Goal: Information Seeking & Learning: Learn about a topic

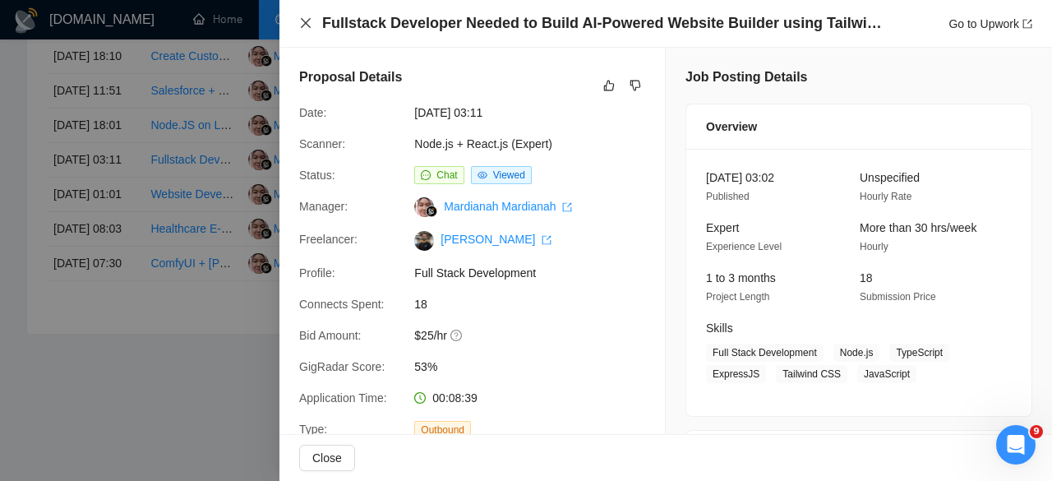
click at [303, 23] on icon "close" at bounding box center [305, 22] width 13 height 13
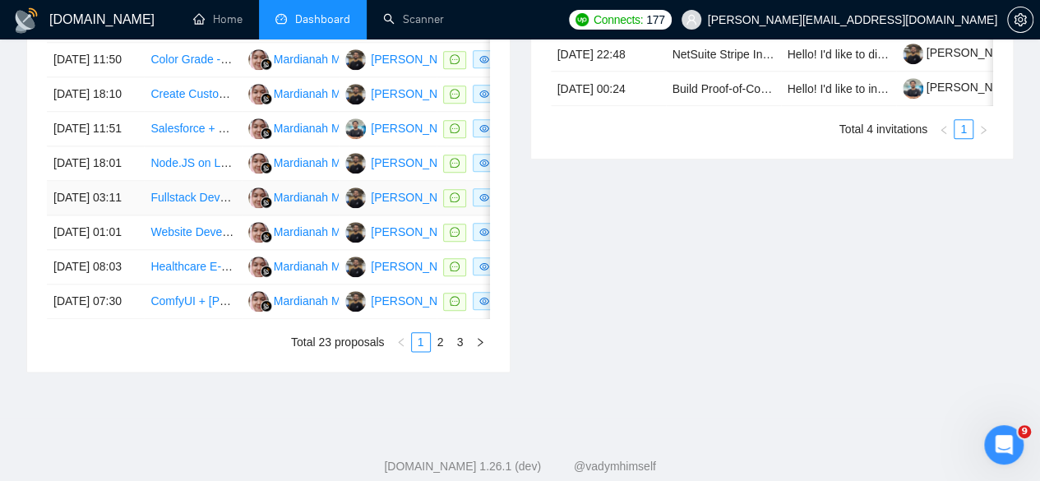
scroll to position [834, 0]
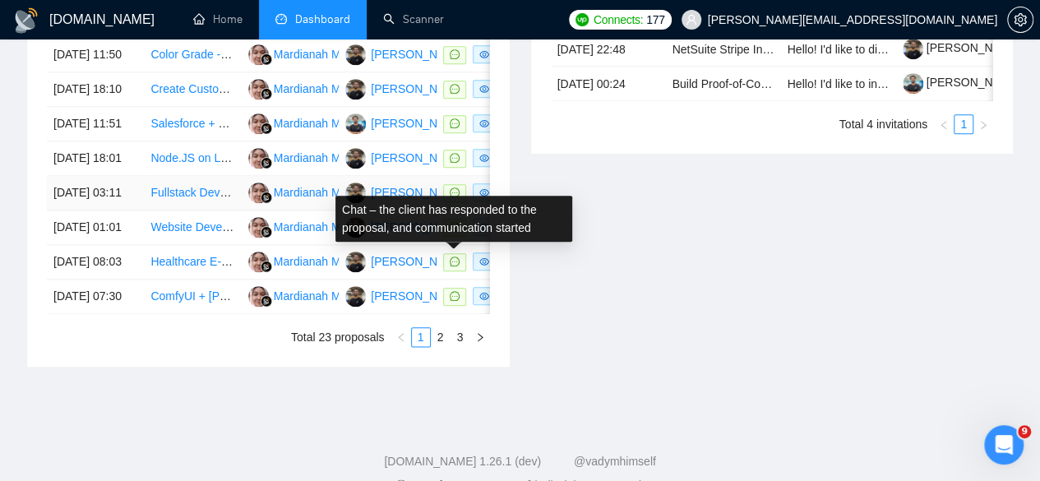
click at [450, 197] on icon "message" at bounding box center [455, 192] width 10 height 10
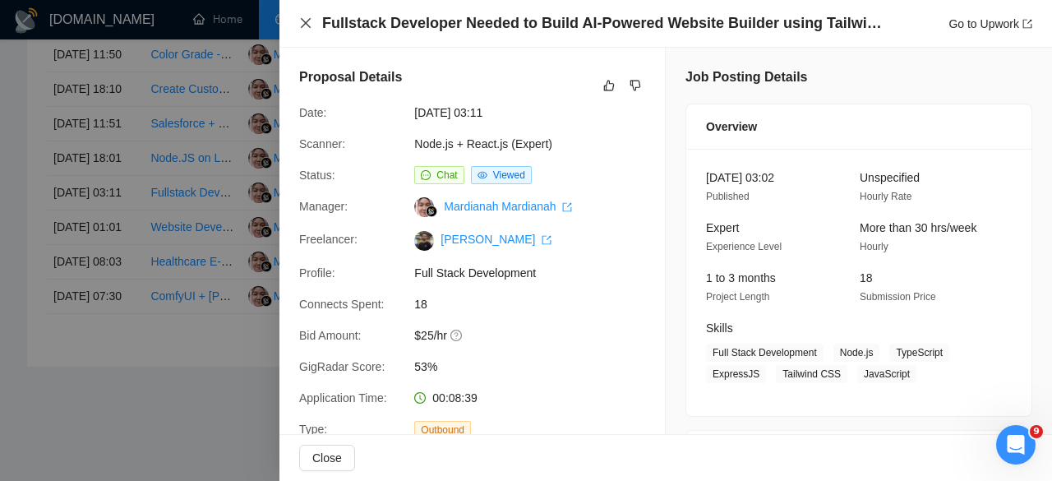
click at [301, 26] on icon "close" at bounding box center [305, 22] width 13 height 13
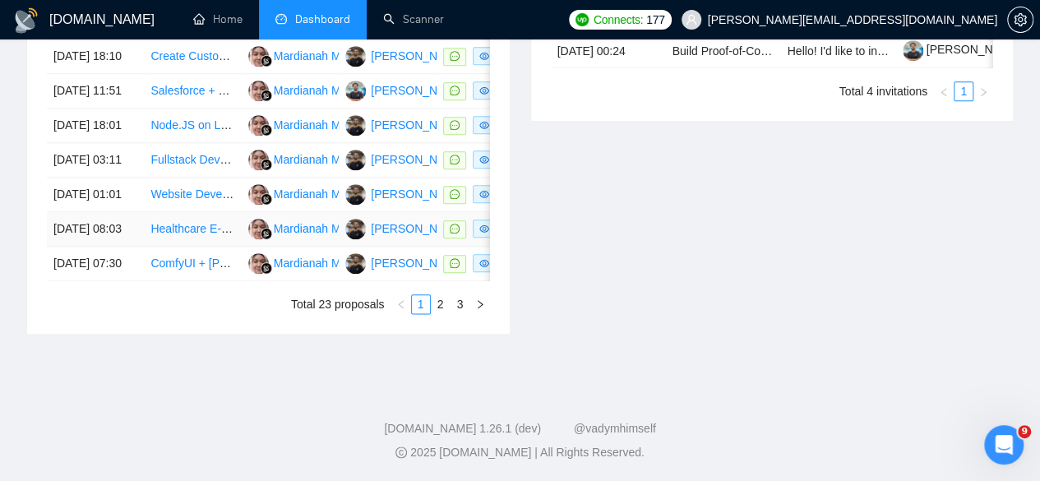
scroll to position [884, 0]
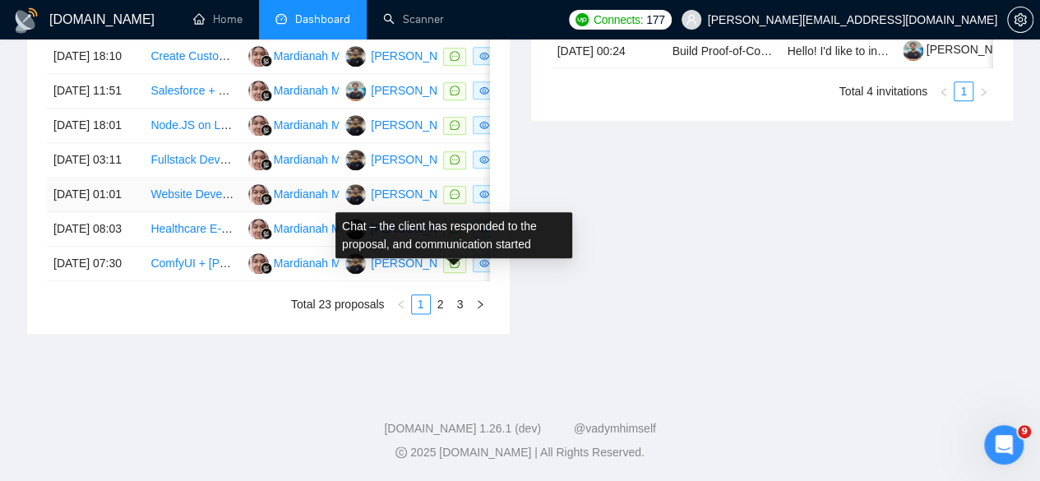
click at [452, 199] on icon "message" at bounding box center [455, 194] width 10 height 10
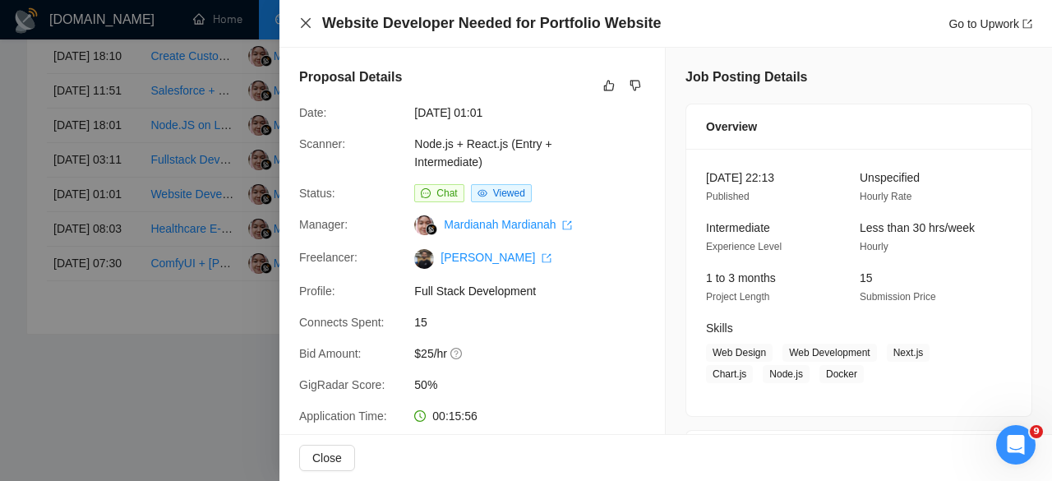
click at [303, 17] on icon "close" at bounding box center [305, 22] width 13 height 13
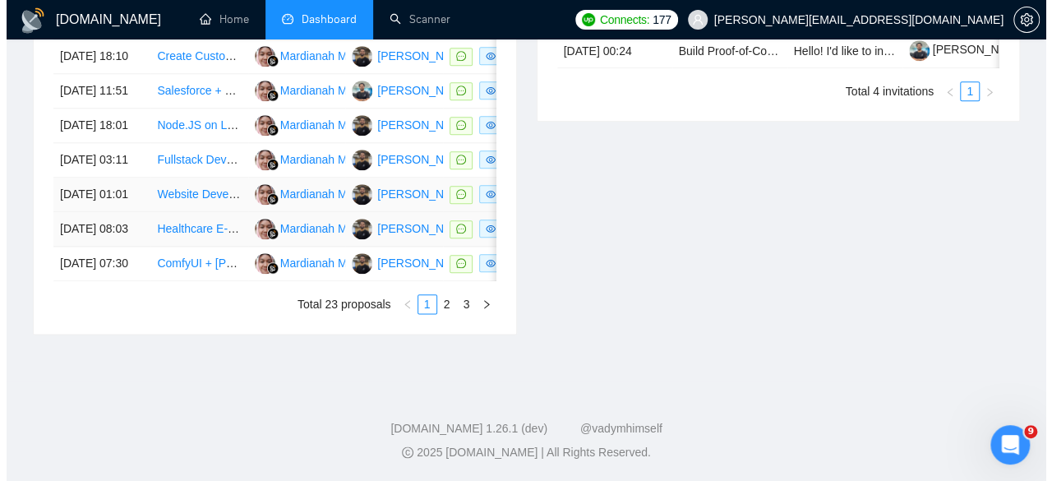
scroll to position [912, 0]
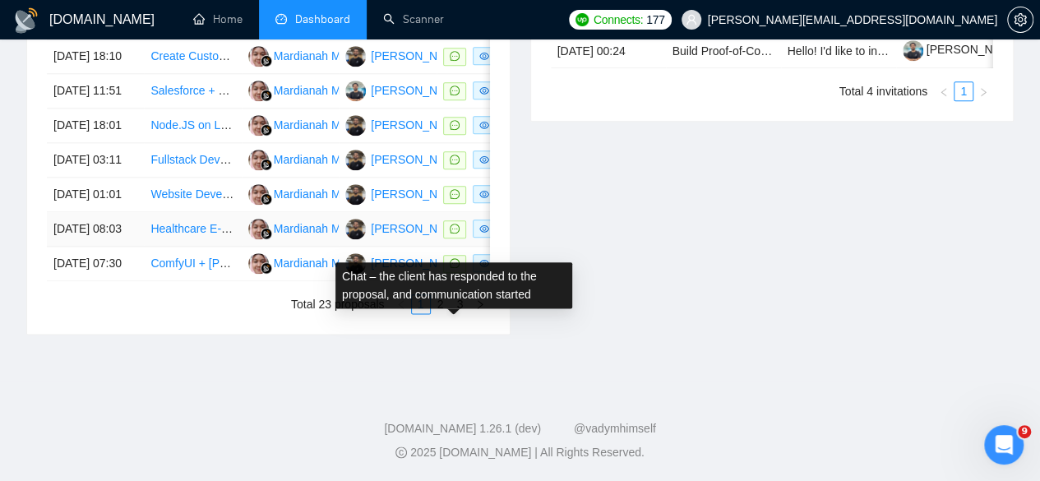
click at [456, 233] on icon "message" at bounding box center [455, 229] width 10 height 10
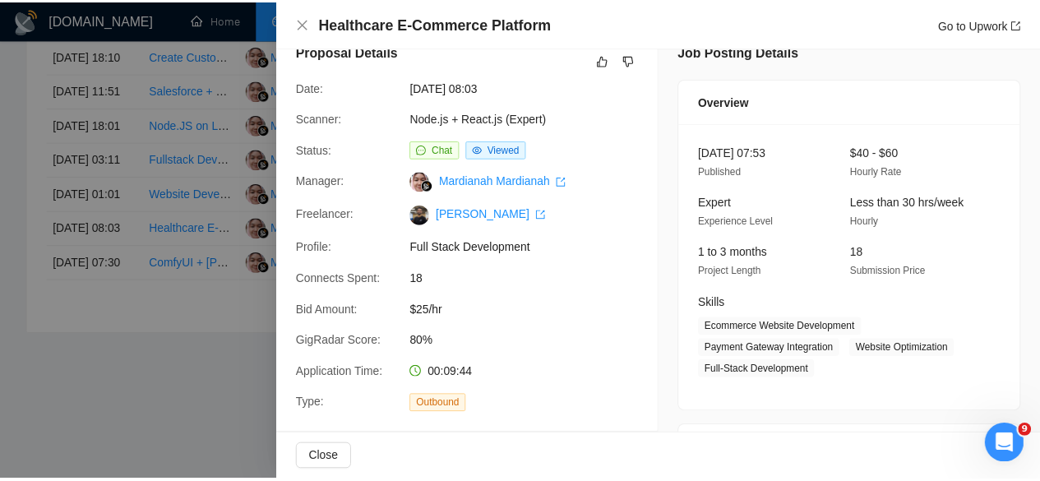
scroll to position [25, 0]
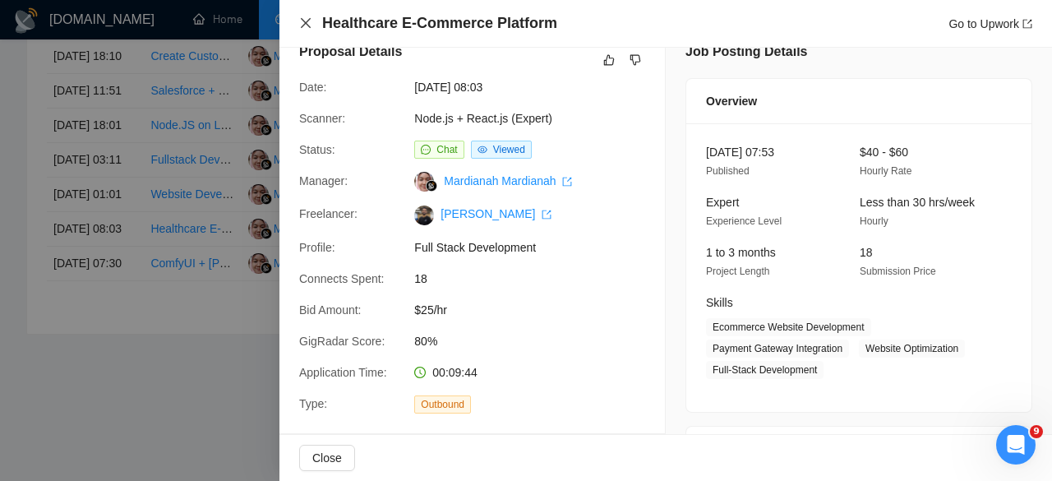
click at [303, 25] on icon "close" at bounding box center [306, 23] width 10 height 10
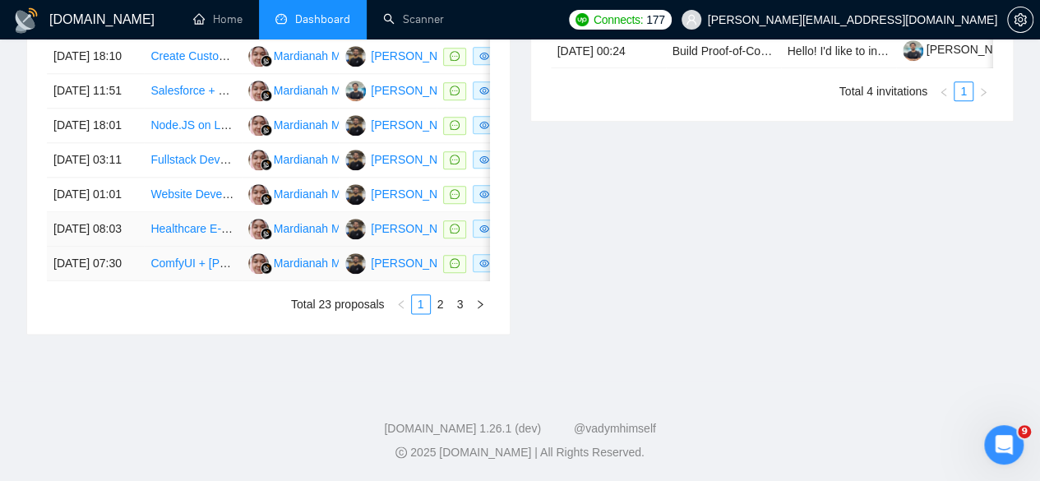
scroll to position [958, 0]
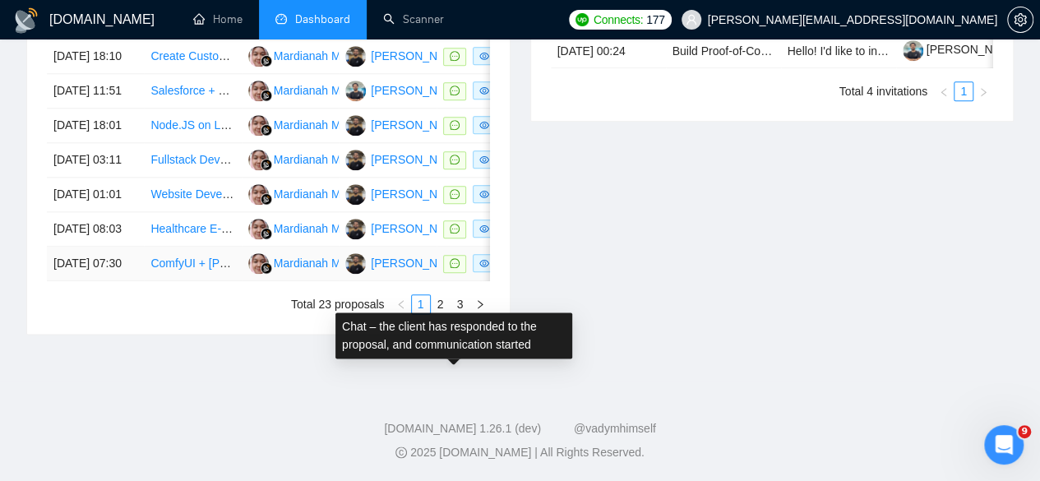
click at [451, 268] on icon "message" at bounding box center [455, 263] width 10 height 10
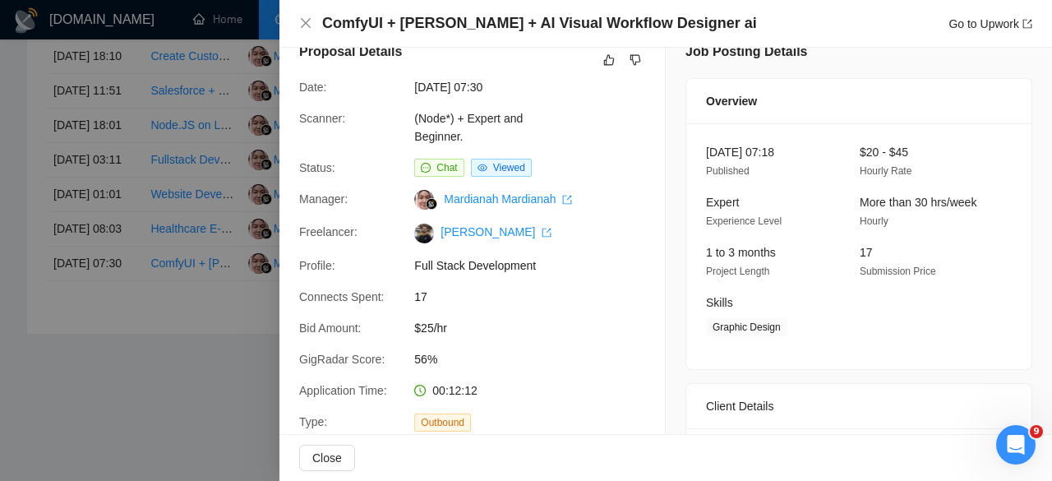
click at [192, 356] on div at bounding box center [526, 240] width 1052 height 481
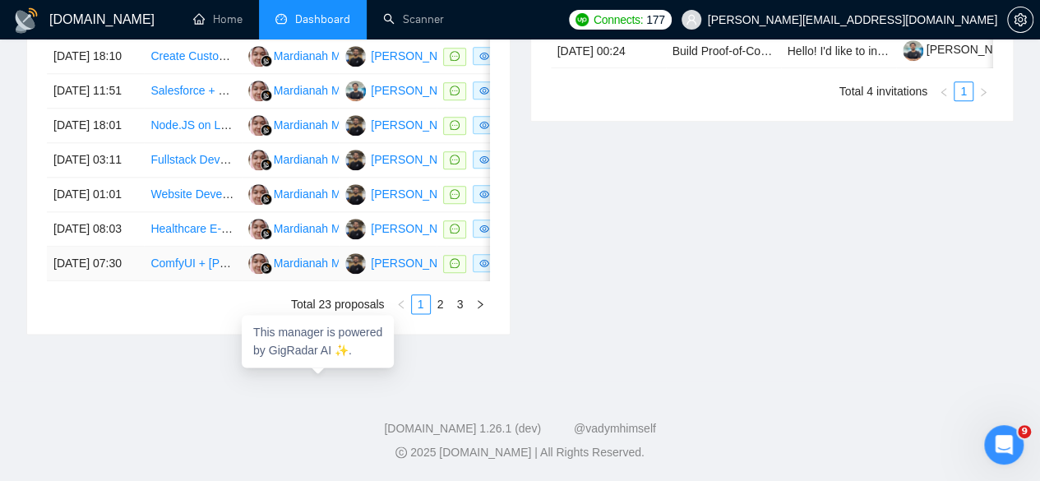
scroll to position [943, 0]
click at [434, 313] on link "2" at bounding box center [441, 304] width 18 height 18
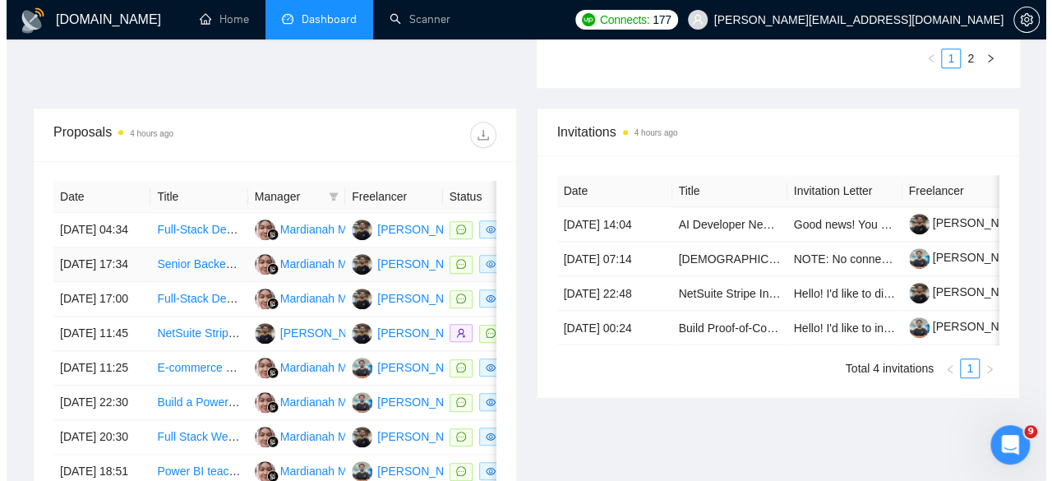
scroll to position [589, 0]
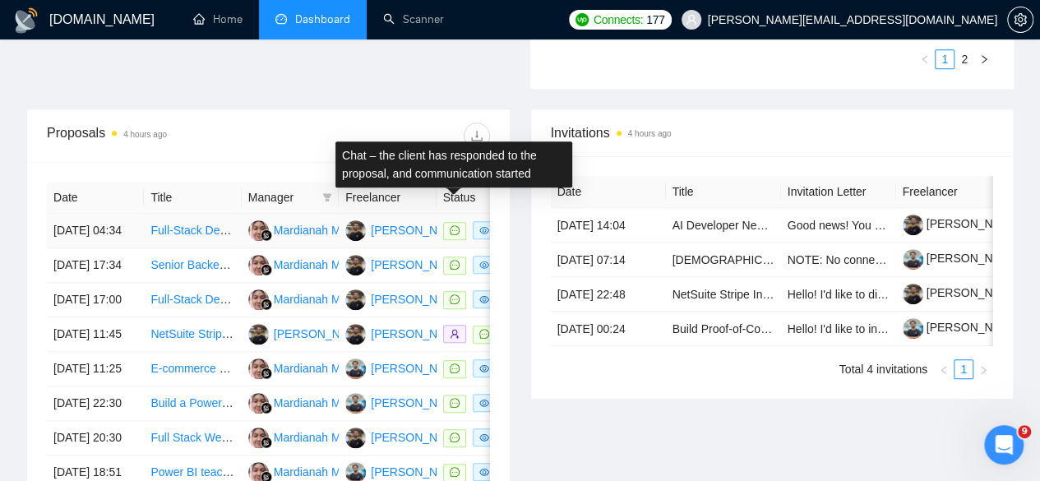
click at [450, 225] on icon "message" at bounding box center [455, 230] width 10 height 10
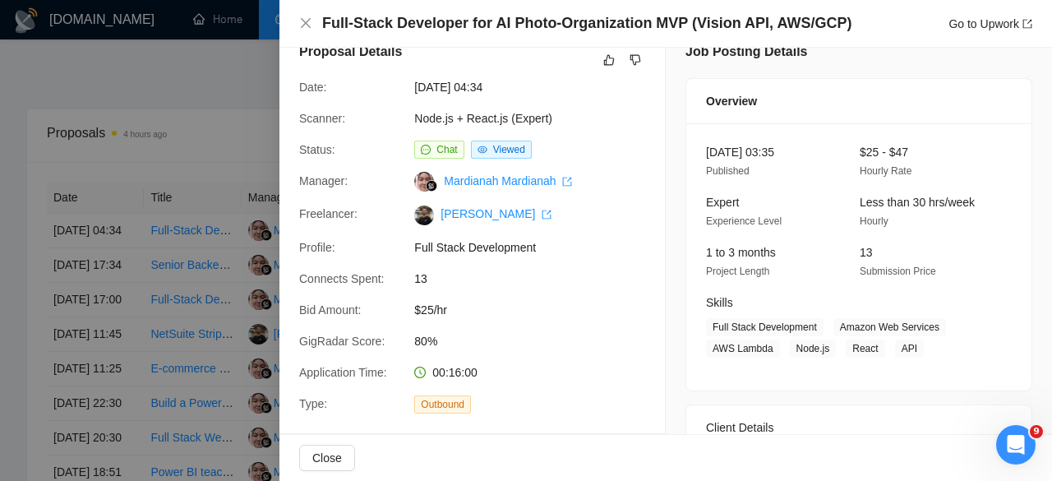
click at [202, 148] on div at bounding box center [526, 240] width 1052 height 481
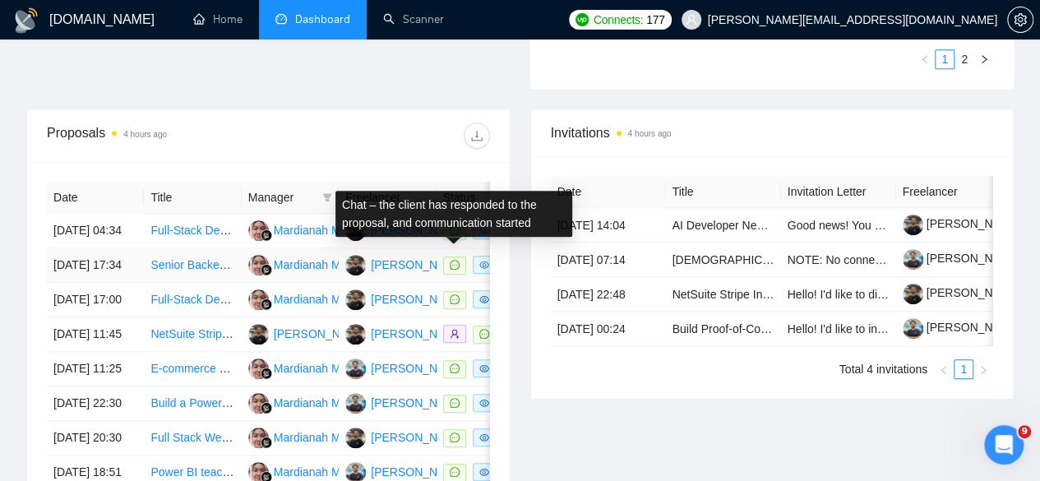
click at [450, 261] on icon "message" at bounding box center [455, 265] width 10 height 10
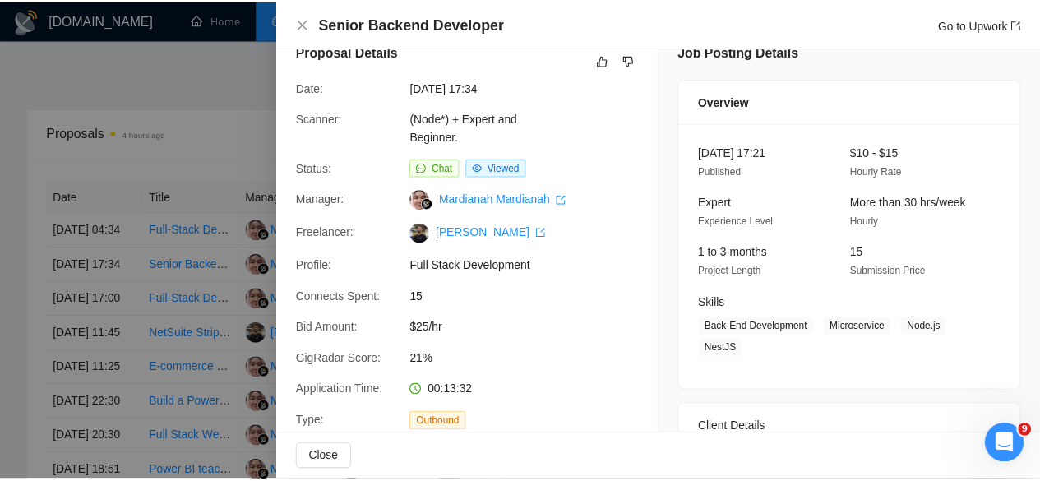
scroll to position [0, 0]
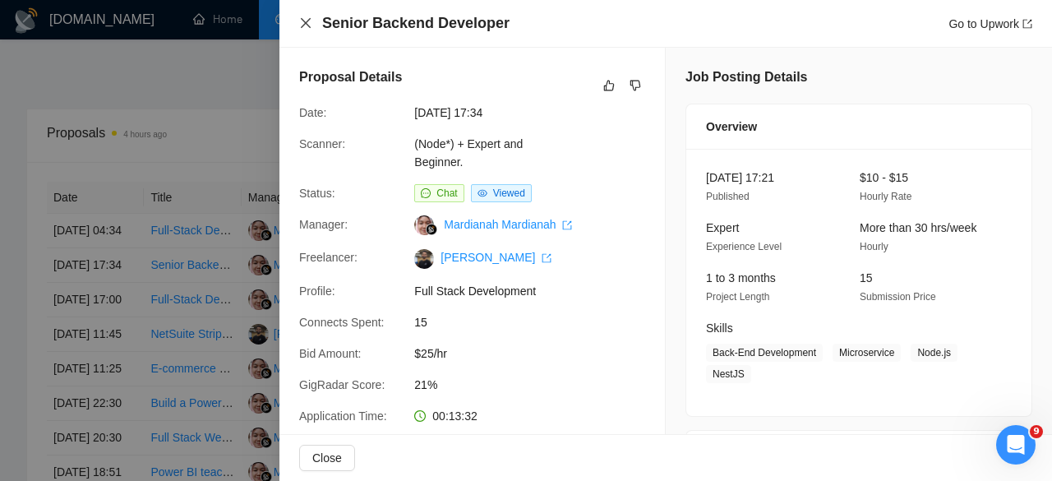
click at [306, 25] on icon "close" at bounding box center [305, 22] width 13 height 13
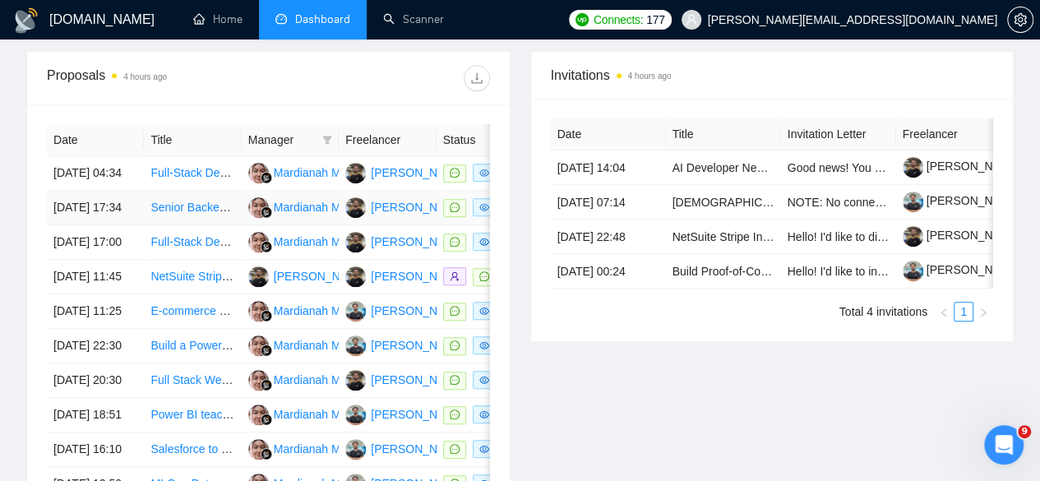
scroll to position [651, 0]
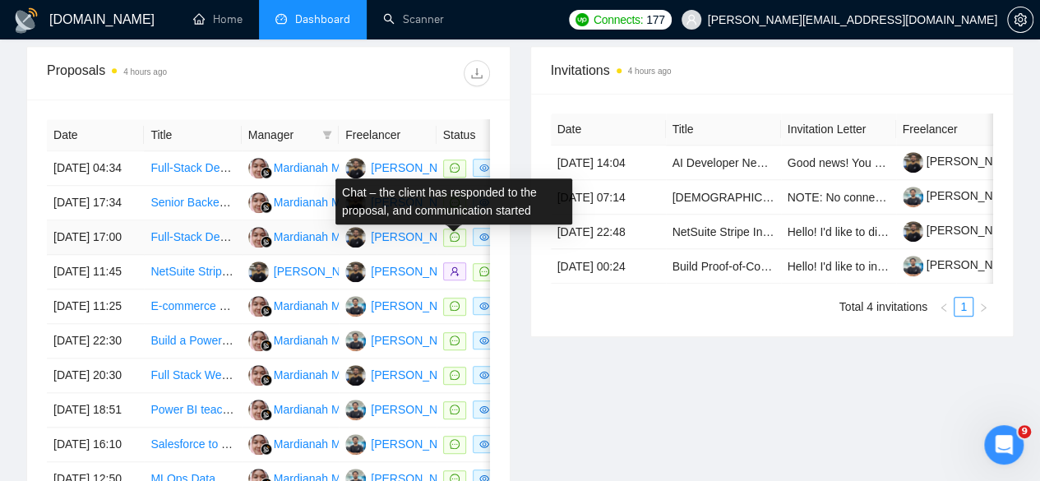
click at [450, 242] on icon "message" at bounding box center [455, 237] width 10 height 10
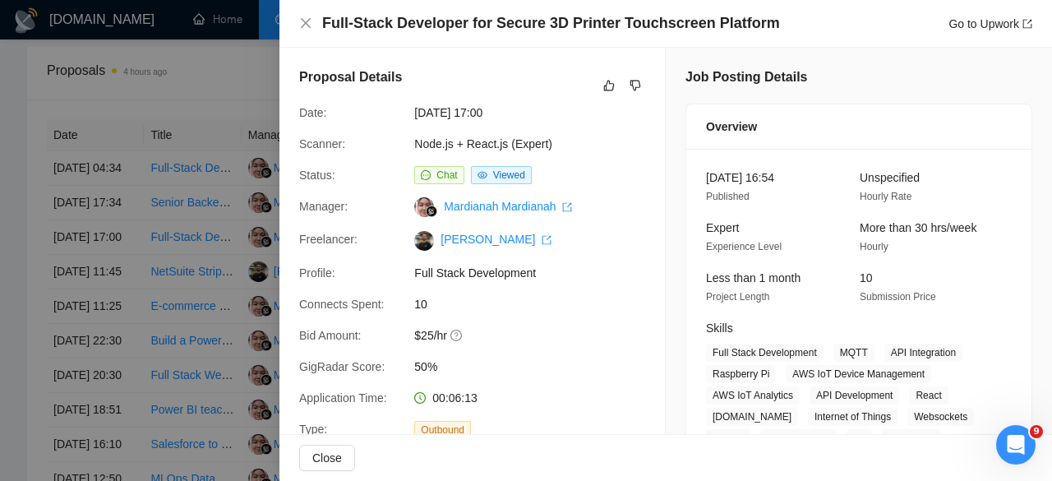
click at [226, 64] on div at bounding box center [526, 240] width 1052 height 481
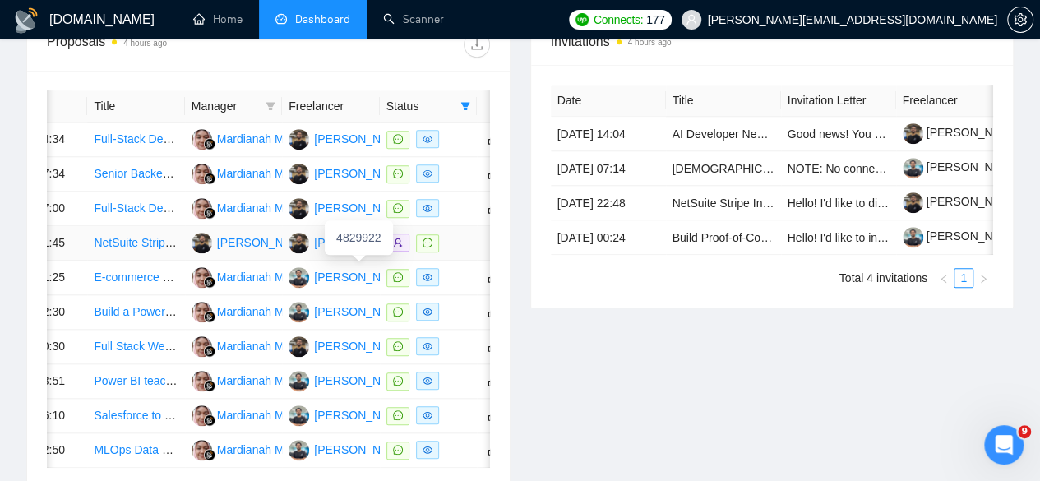
scroll to position [0, 58]
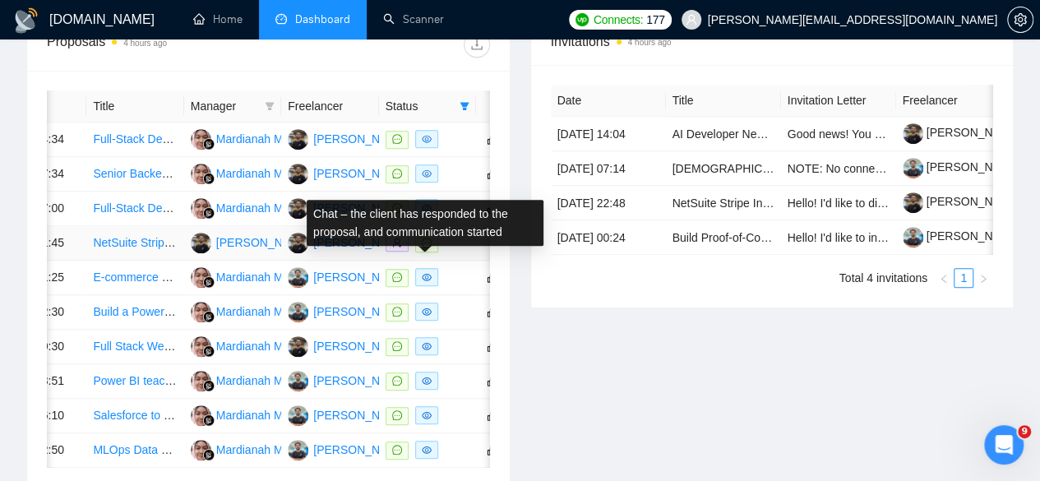
click at [426, 247] on icon "message" at bounding box center [427, 243] width 10 height 10
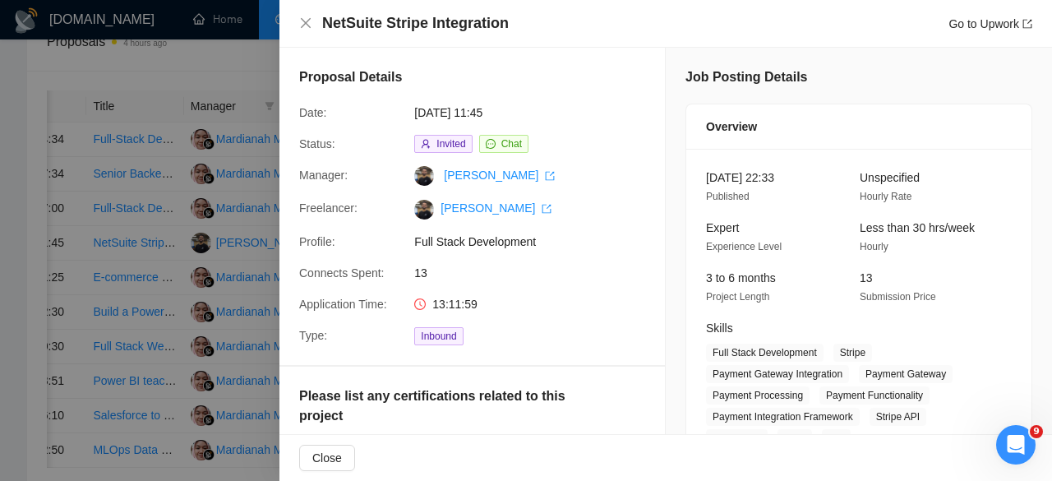
click at [207, 192] on div at bounding box center [526, 240] width 1052 height 481
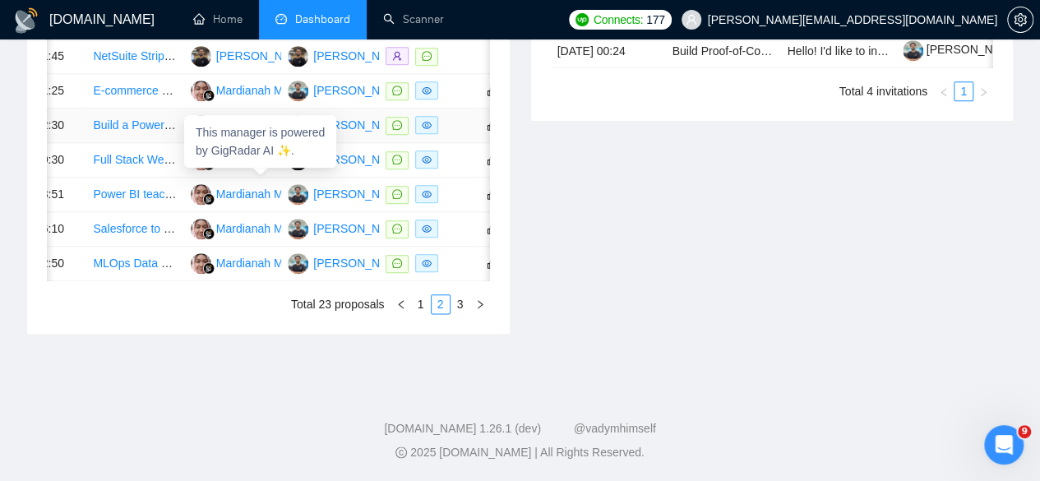
scroll to position [890, 0]
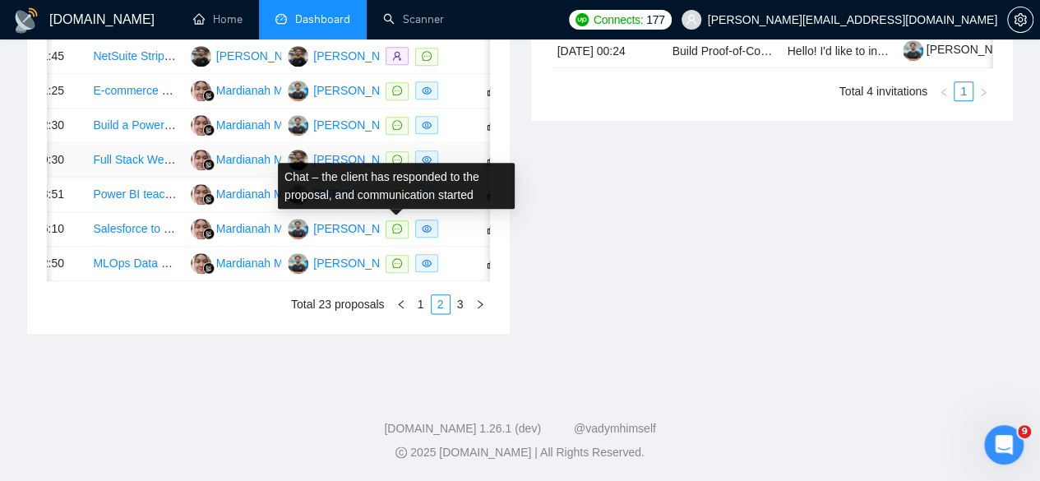
click at [396, 164] on icon "message" at bounding box center [397, 160] width 10 height 10
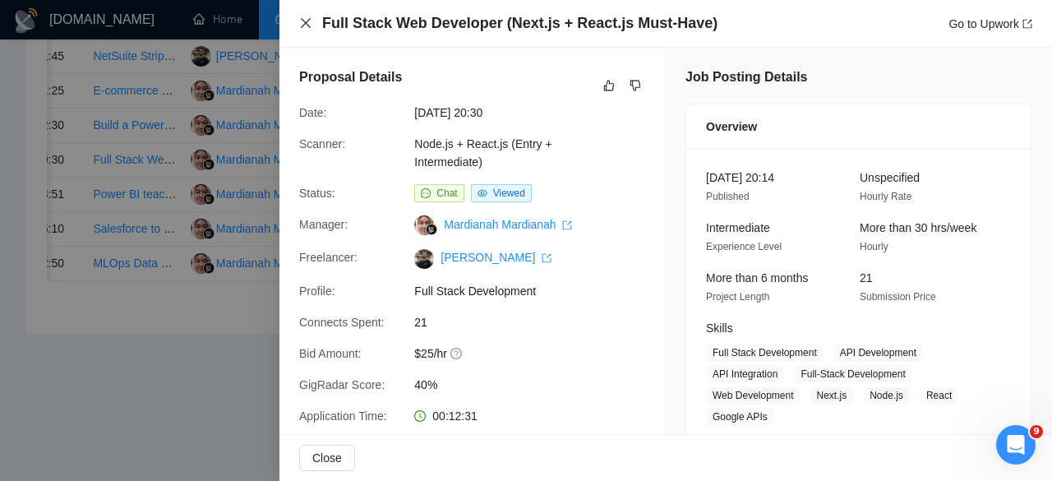
click at [301, 21] on icon "close" at bounding box center [305, 22] width 13 height 13
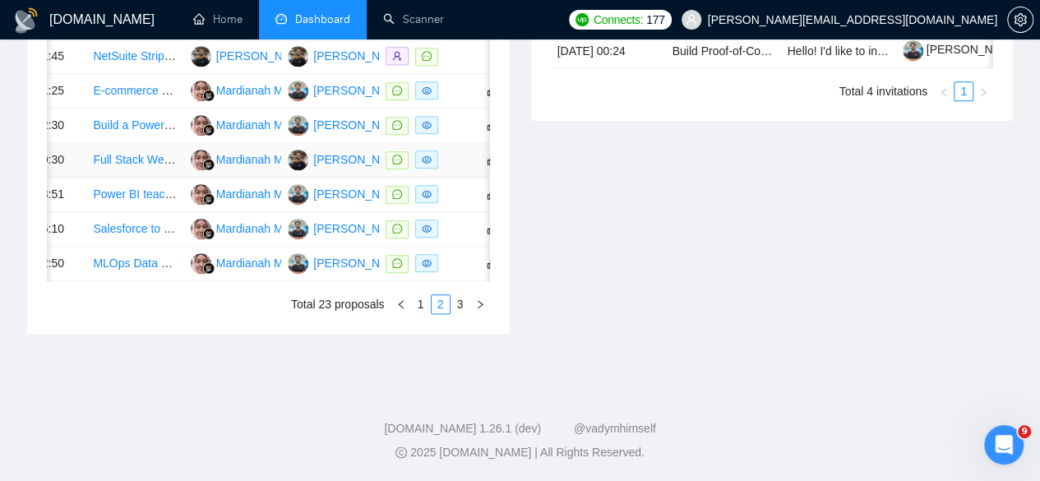
scroll to position [875, 0]
click at [457, 313] on link "3" at bounding box center [460, 304] width 18 height 18
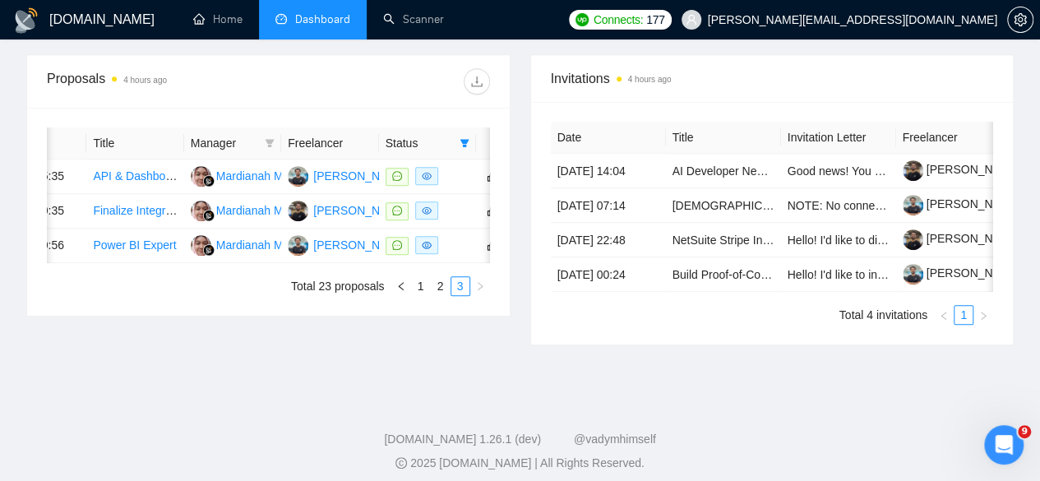
scroll to position [641, 0]
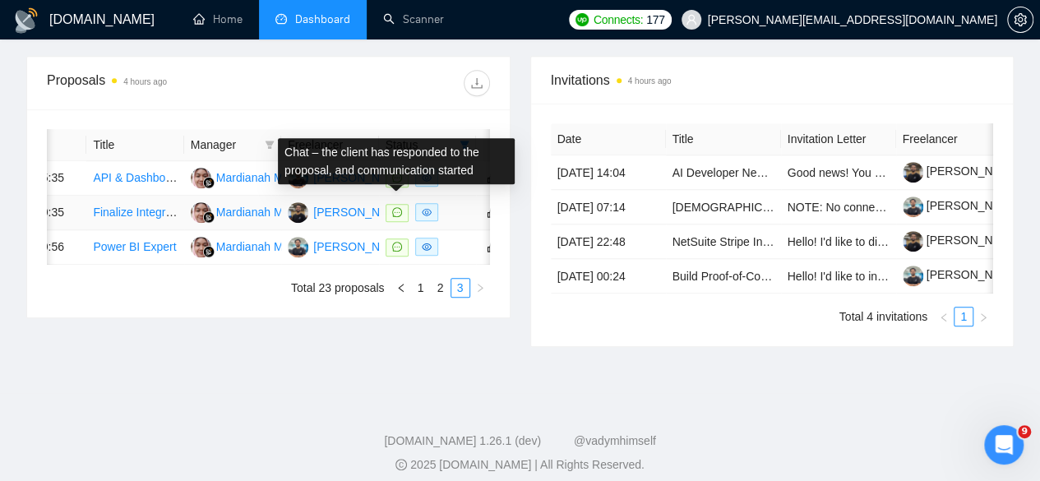
click at [396, 207] on icon "message" at bounding box center [397, 212] width 10 height 10
